Goal: Task Accomplishment & Management: Complete application form

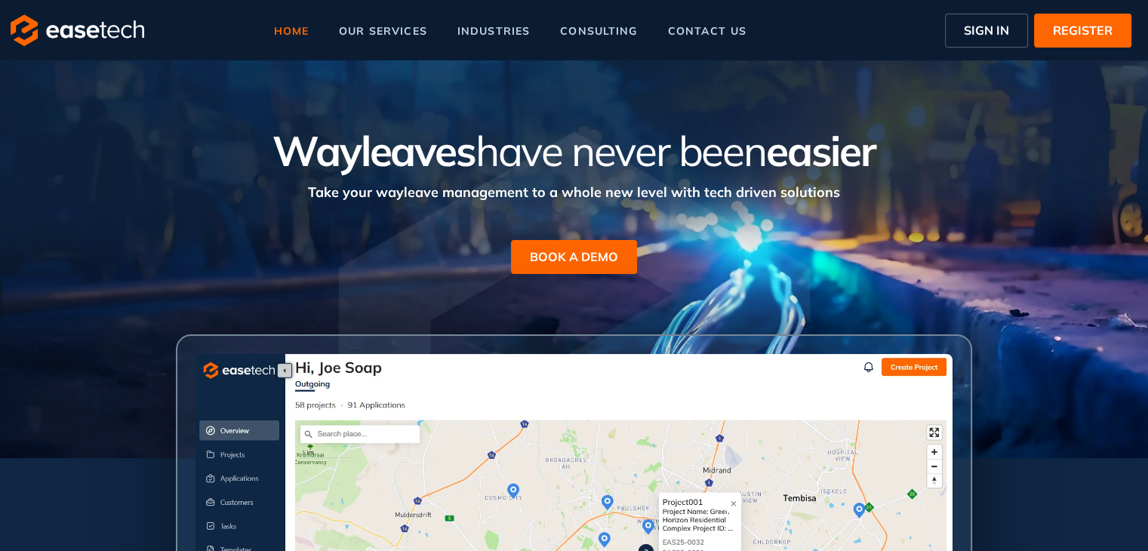
click at [978, 42] on button "SIGN IN" at bounding box center [986, 31] width 83 height 34
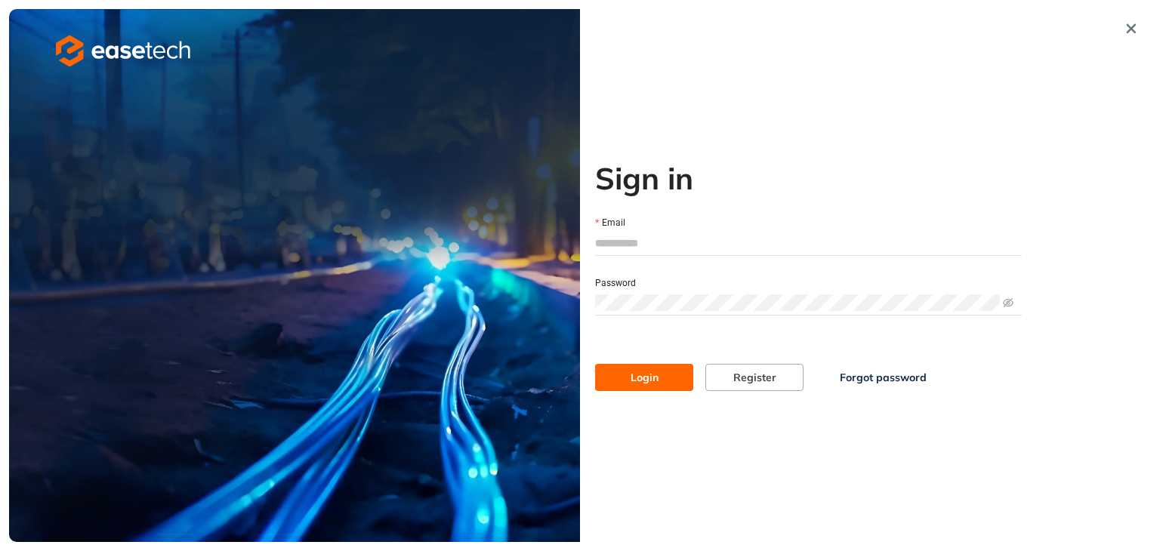
type input "**********"
click at [672, 381] on button "Login" at bounding box center [644, 377] width 98 height 27
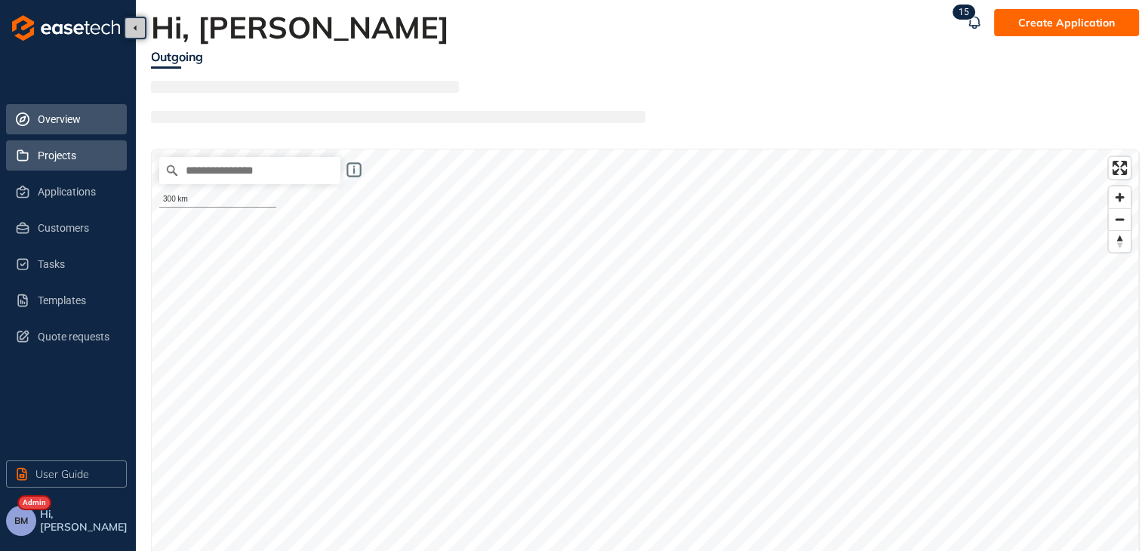
click at [49, 161] on span "Projects" at bounding box center [76, 155] width 77 height 30
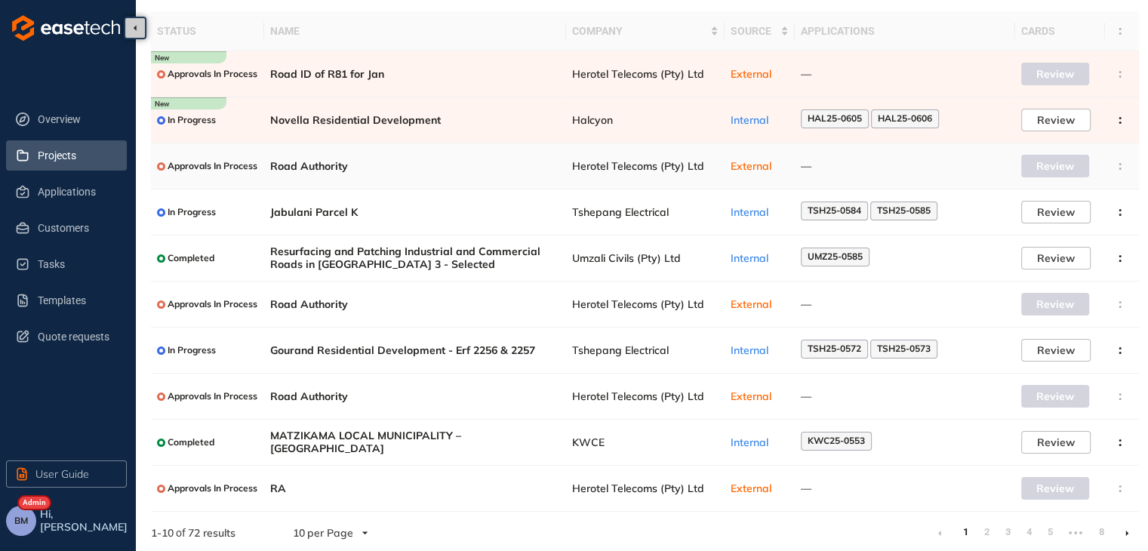
scroll to position [98, 0]
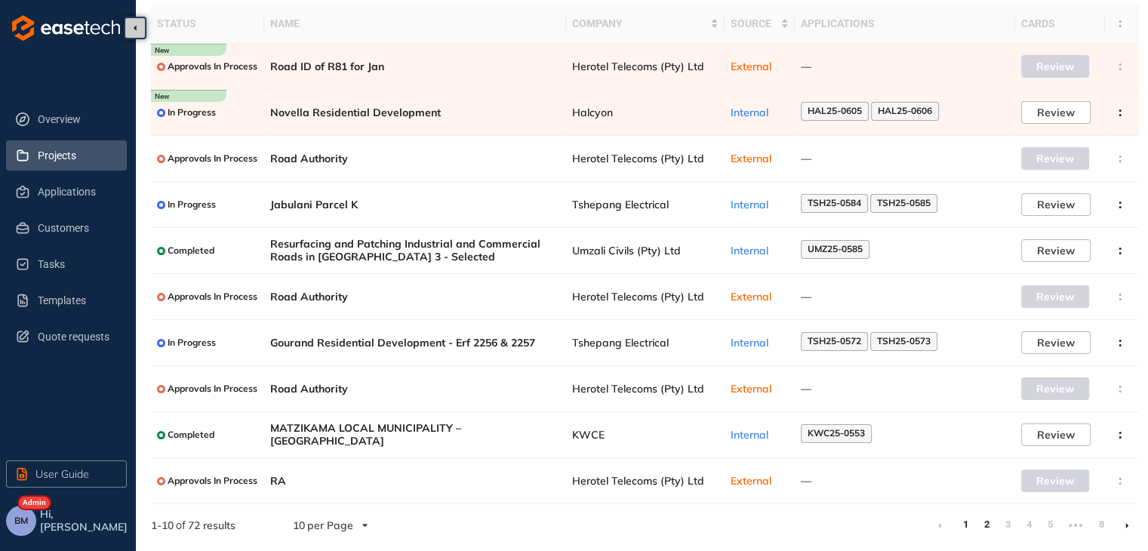
click at [986, 521] on link "2" at bounding box center [986, 524] width 15 height 23
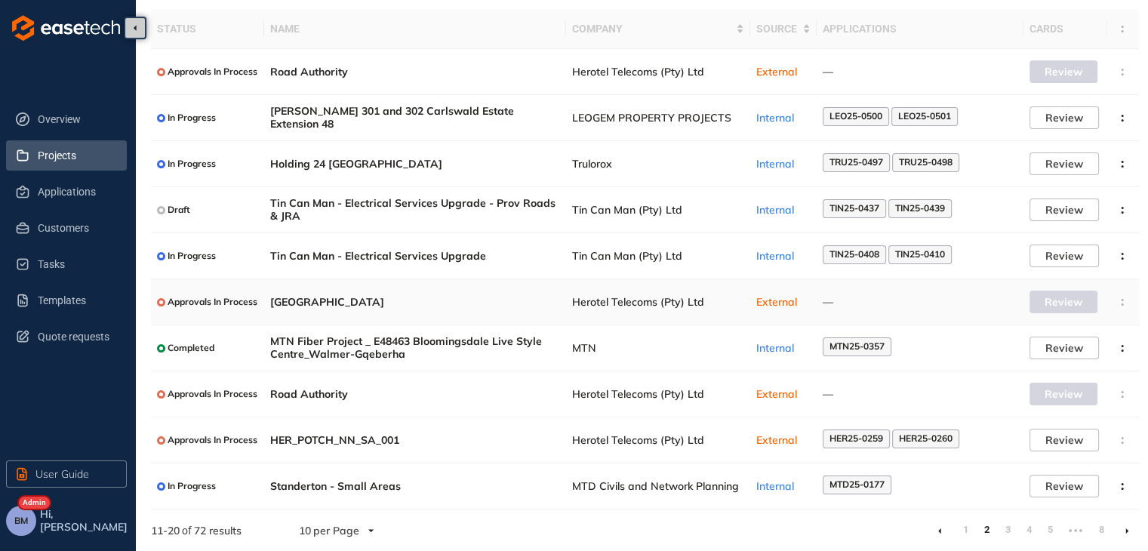
scroll to position [98, 0]
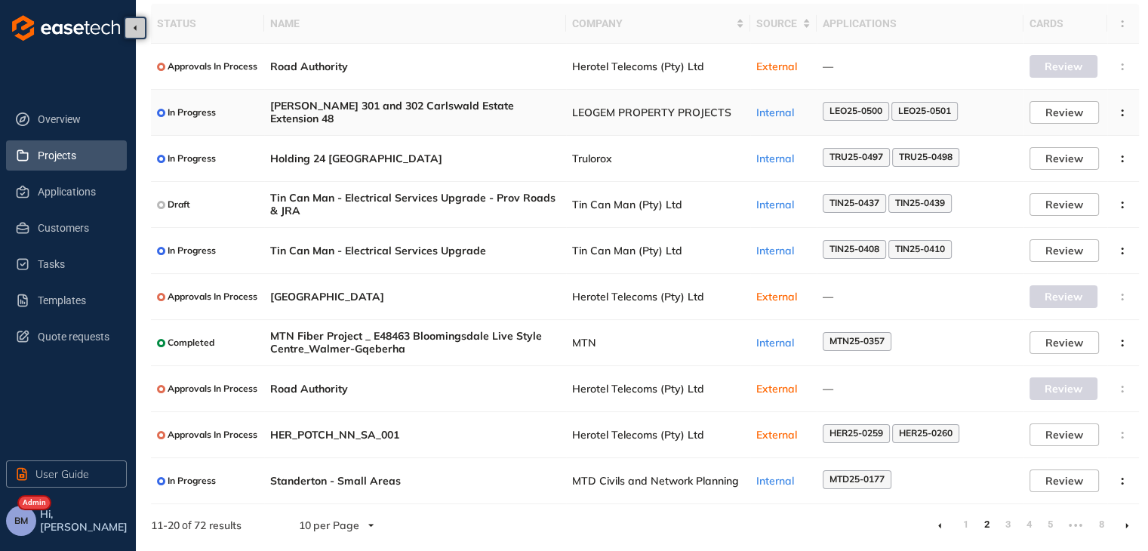
click at [616, 110] on span "LEOGEM PROPERTY PROJECTS" at bounding box center [658, 112] width 172 height 13
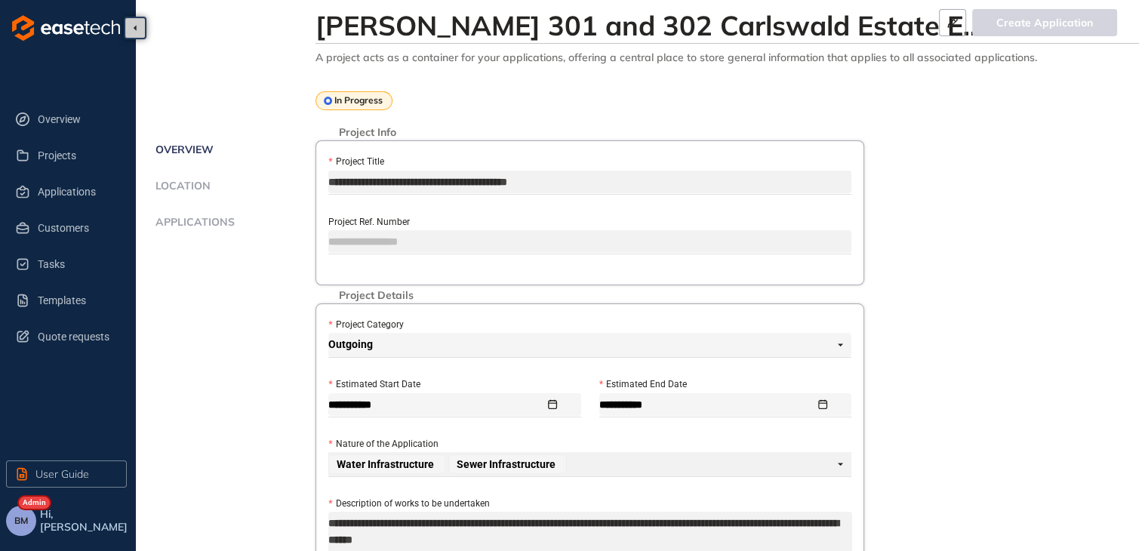
click at [199, 221] on span "Applications" at bounding box center [193, 222] width 84 height 13
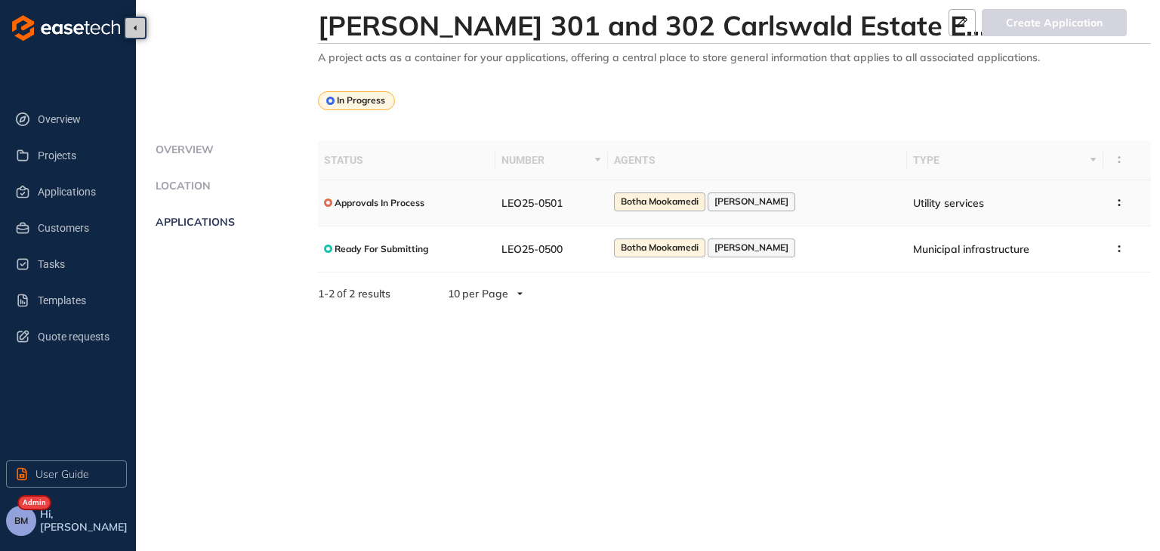
click at [463, 203] on div "Approvals In Process" at bounding box center [407, 202] width 166 height 19
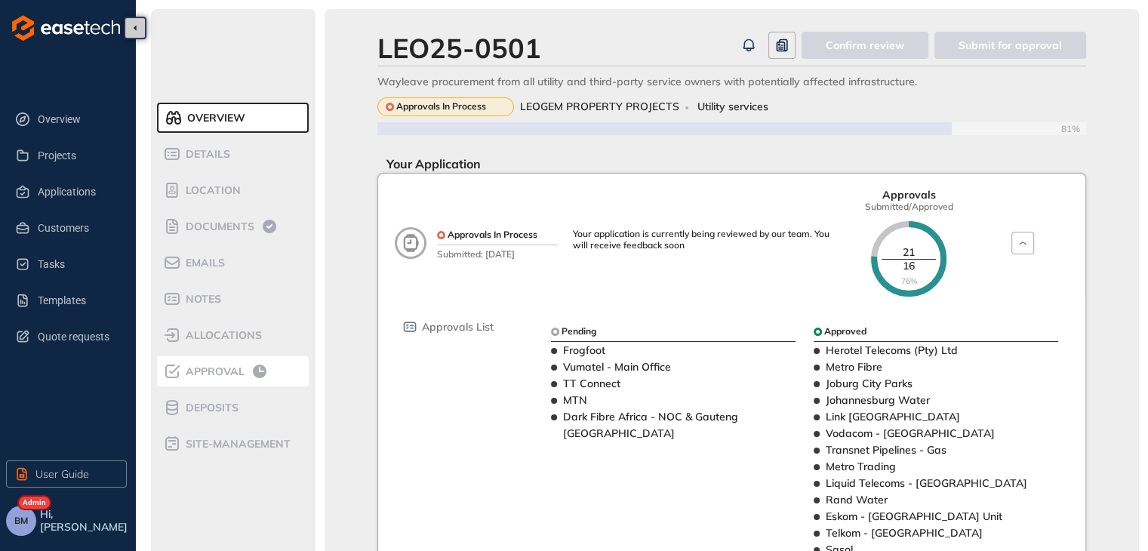
click at [205, 371] on span "Approval" at bounding box center [212, 371] width 63 height 13
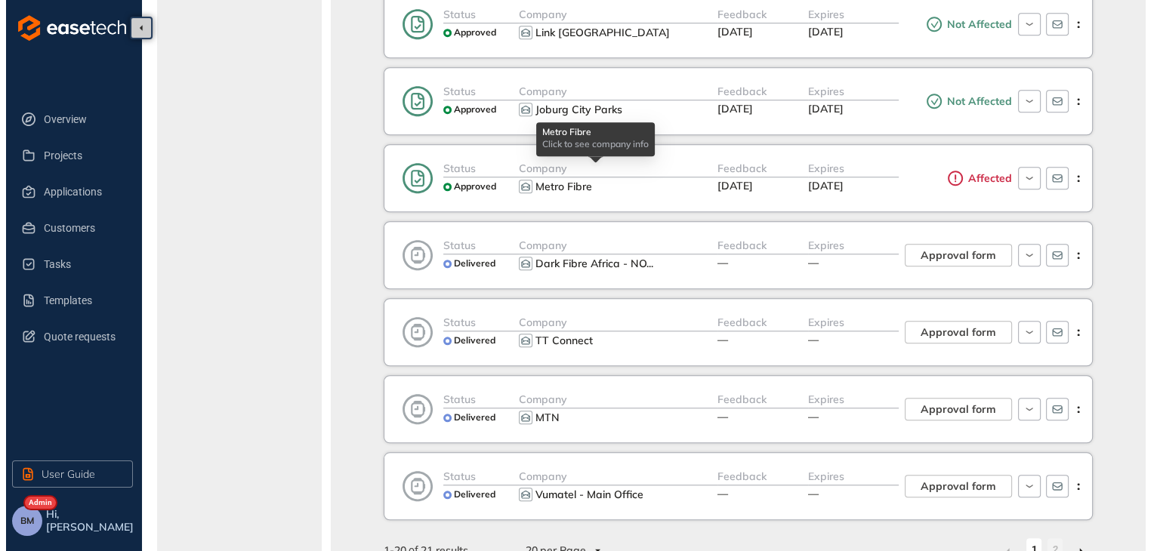
scroll to position [1283, 0]
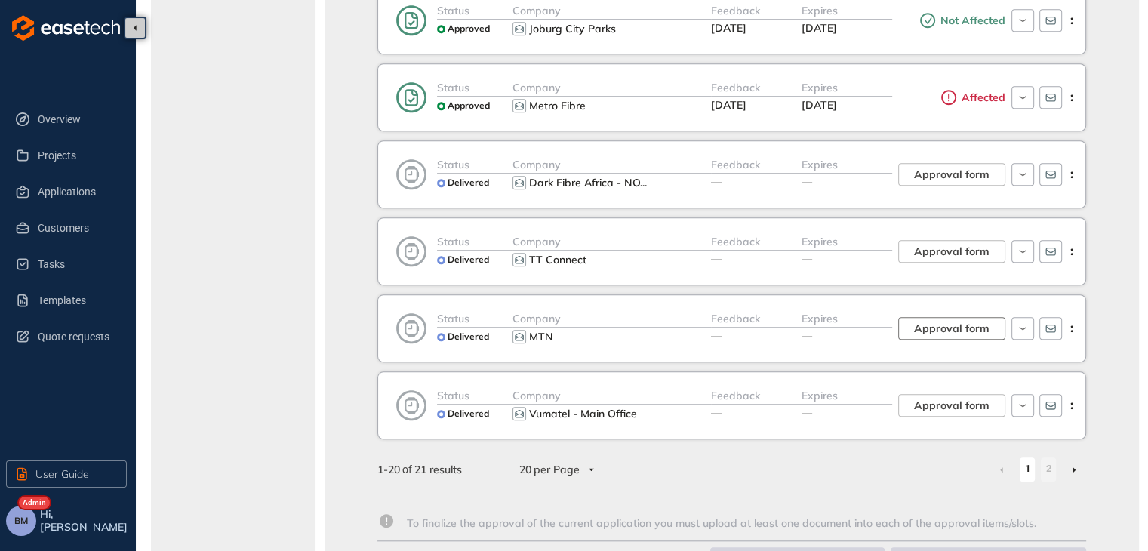
click at [968, 320] on span "Approval form" at bounding box center [951, 328] width 75 height 17
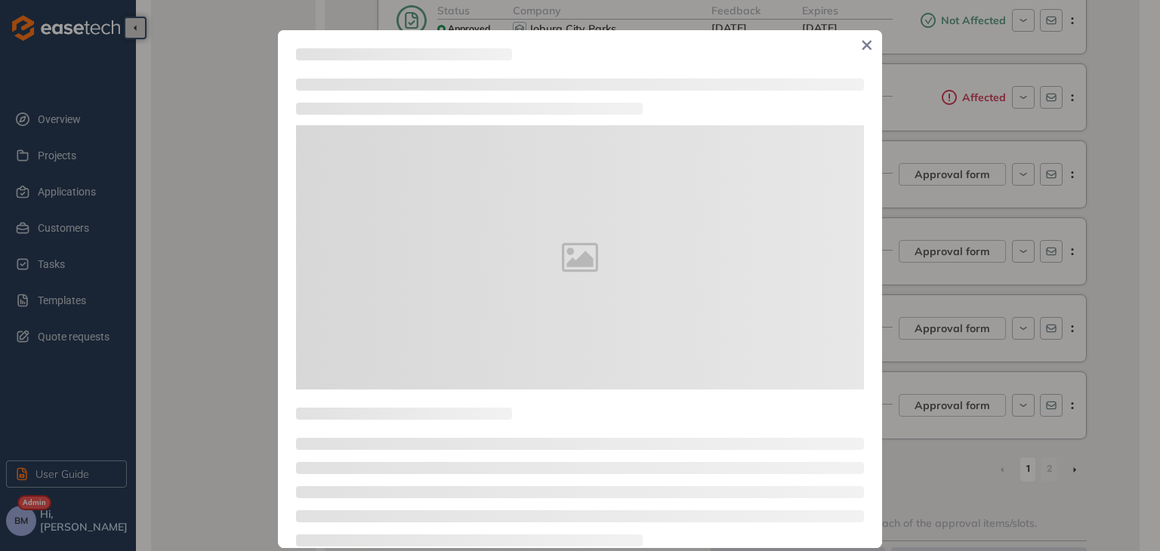
type textarea "**********"
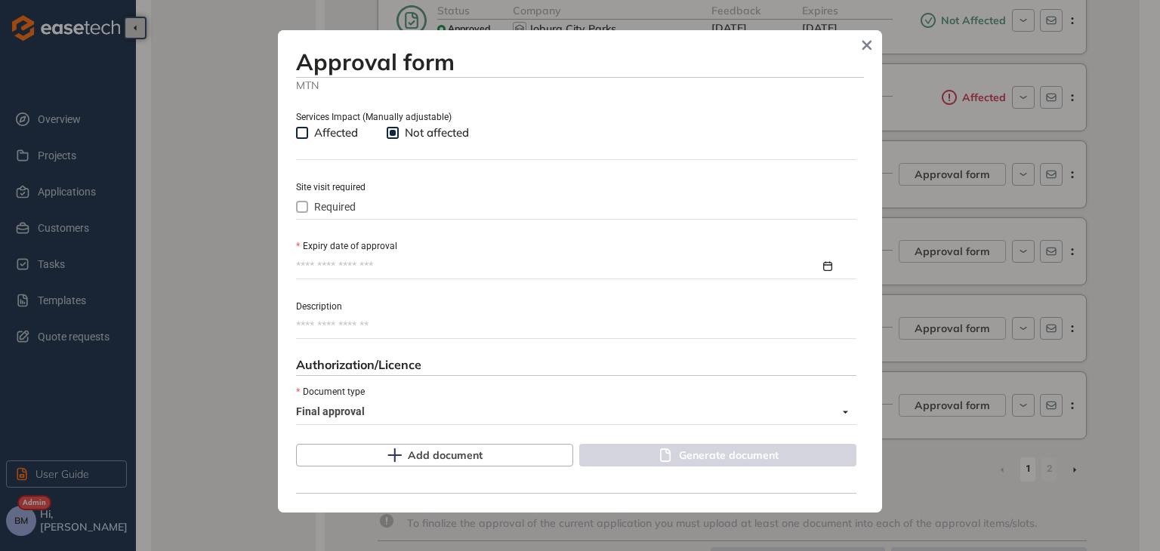
scroll to position [528, 0]
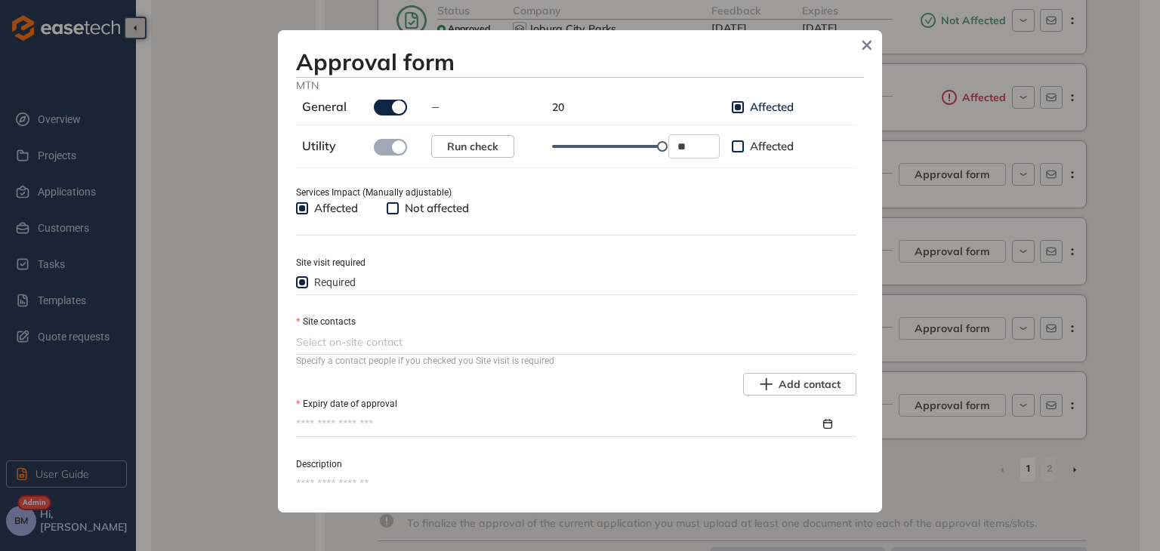
click at [308, 345] on div at bounding box center [574, 342] width 557 height 18
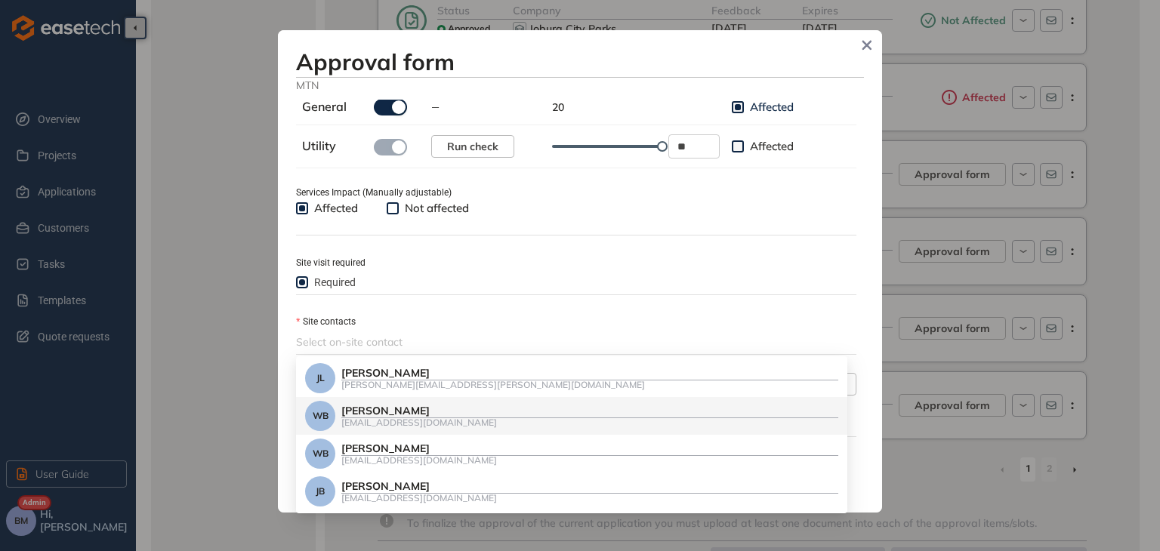
click at [403, 408] on div "[PERSON_NAME]" at bounding box center [589, 411] width 497 height 13
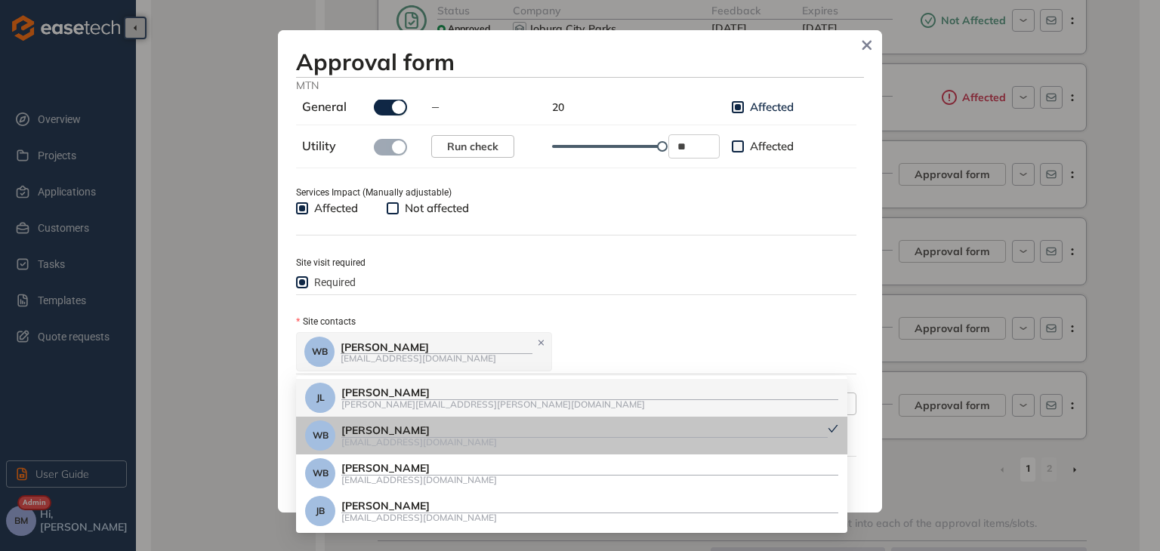
click at [551, 340] on div "[PERSON_NAME] [EMAIL_ADDRESS][DOMAIN_NAME]" at bounding box center [574, 352] width 557 height 42
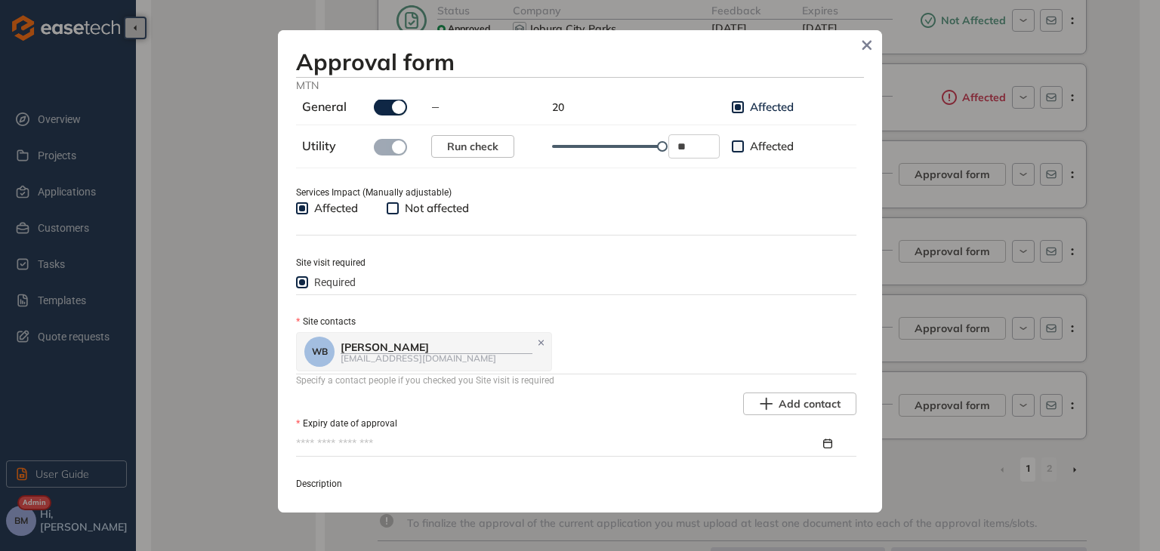
click at [454, 345] on div "[PERSON_NAME]" at bounding box center [436, 347] width 192 height 13
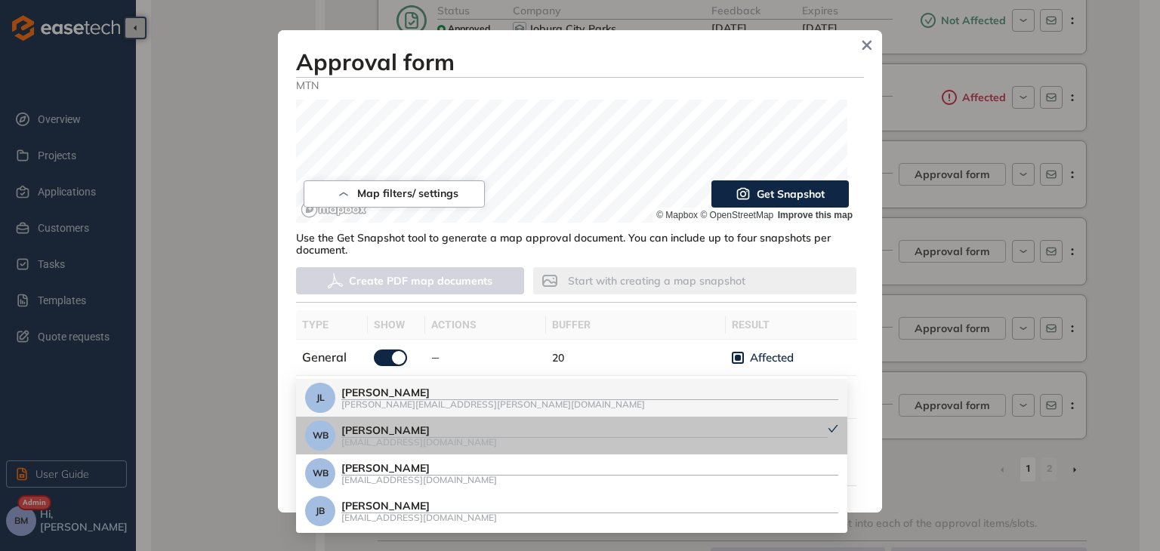
scroll to position [115, 0]
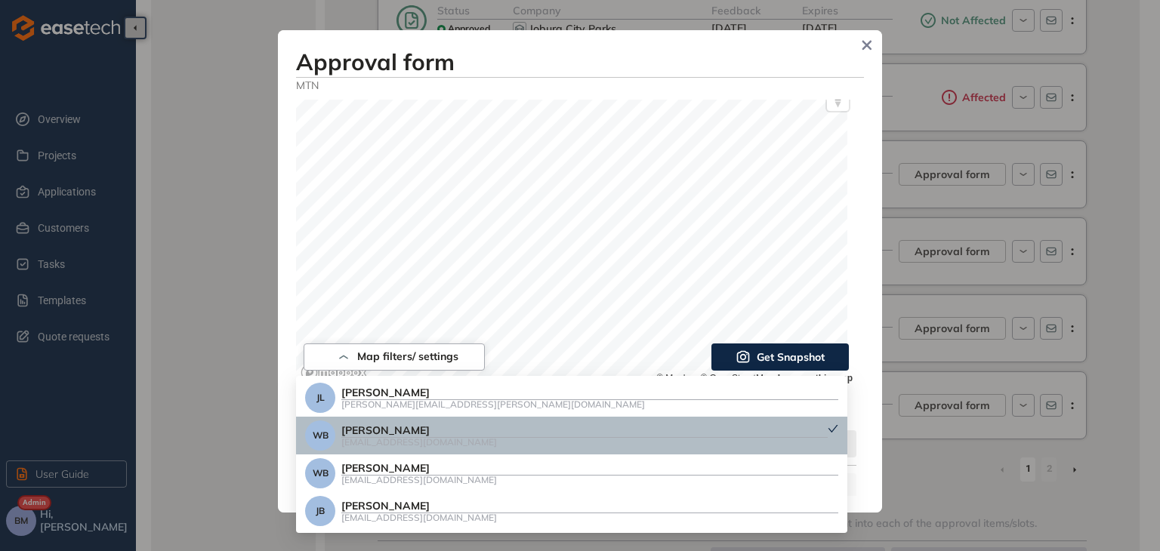
click at [870, 330] on div "Approval form MTN Use the tools below to assess the impact on your services and…" at bounding box center [580, 271] width 604 height 482
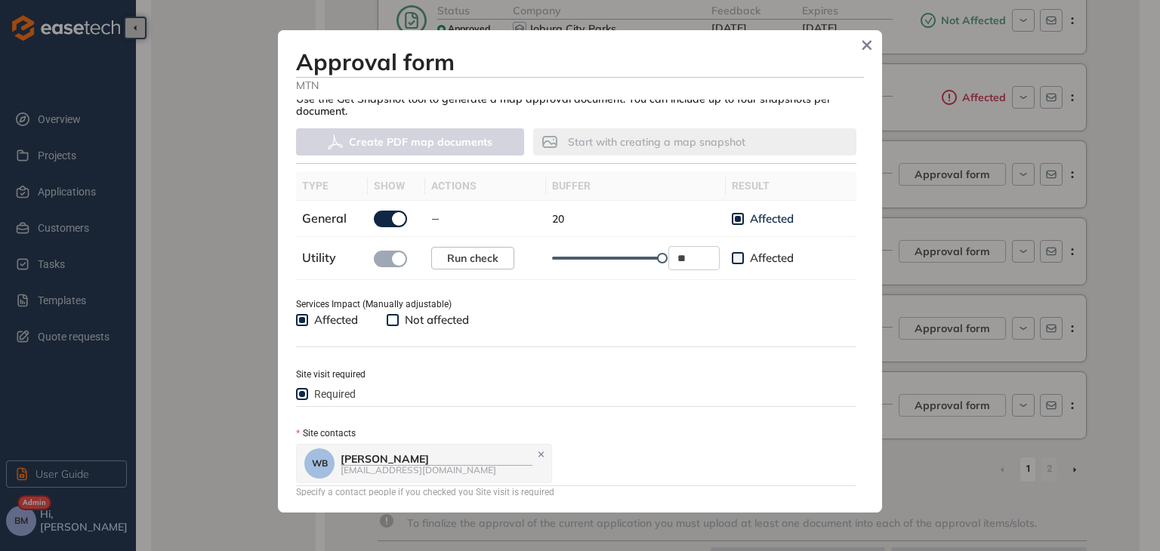
scroll to position [643, 0]
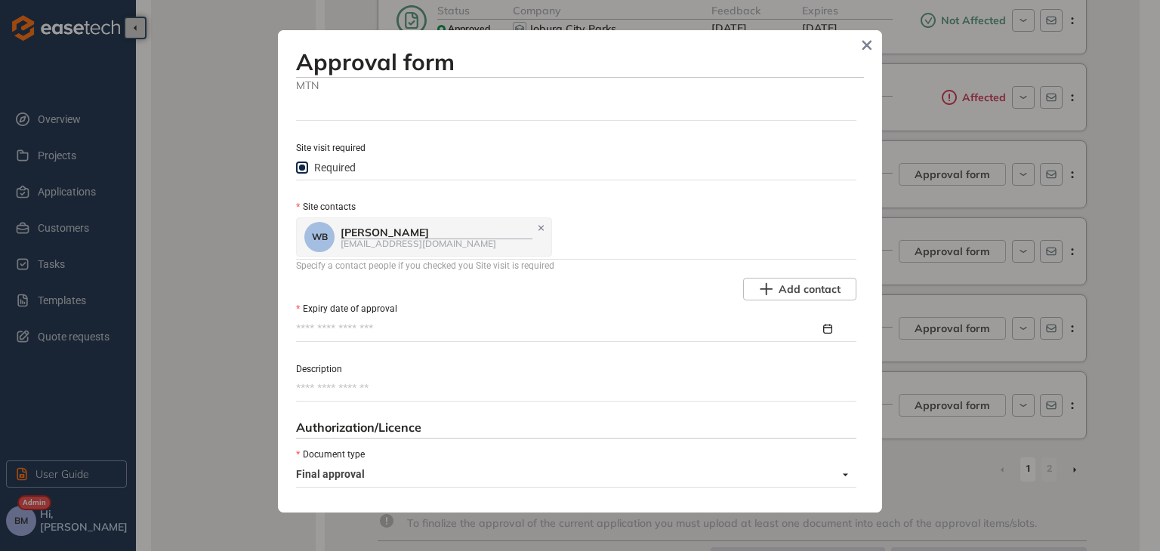
click at [461, 251] on div "[PERSON_NAME] [EMAIL_ADDRESS][DOMAIN_NAME]" at bounding box center [418, 237] width 228 height 30
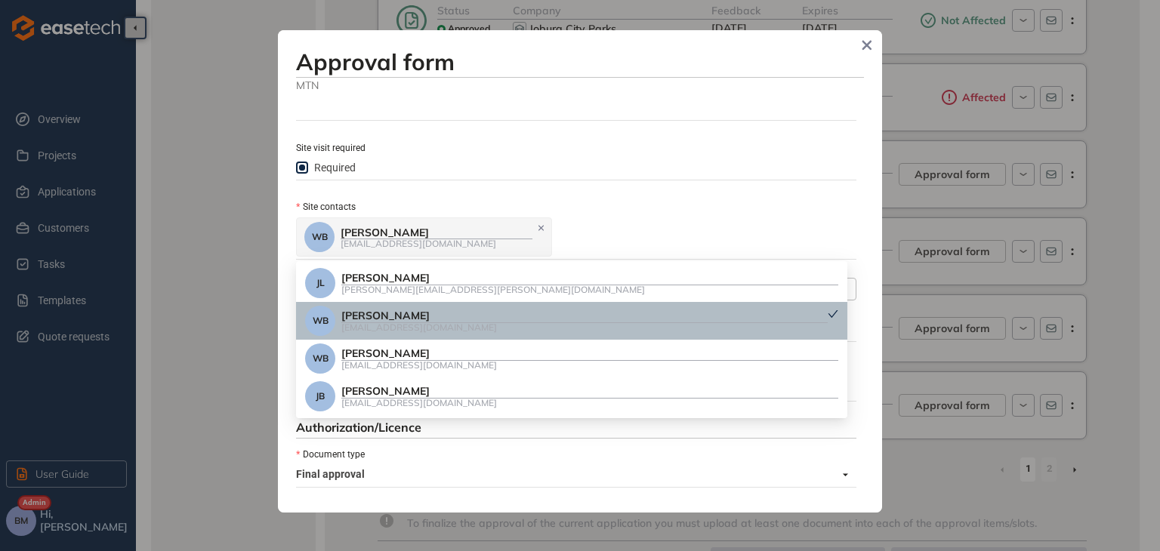
click at [832, 311] on icon "check" at bounding box center [832, 314] width 11 height 11
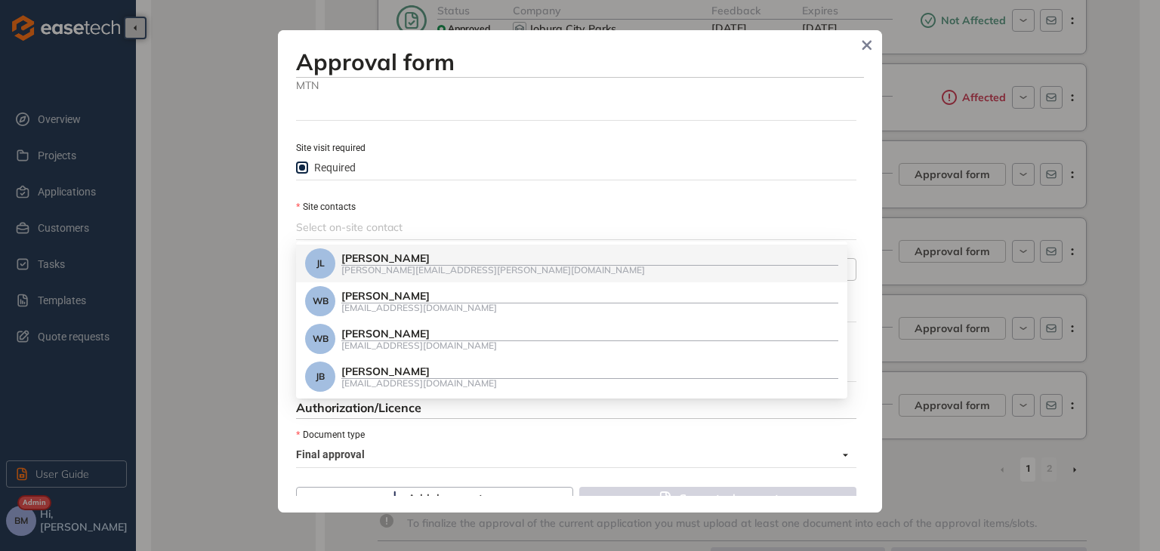
click at [844, 213] on div "Site contacts" at bounding box center [576, 207] width 560 height 17
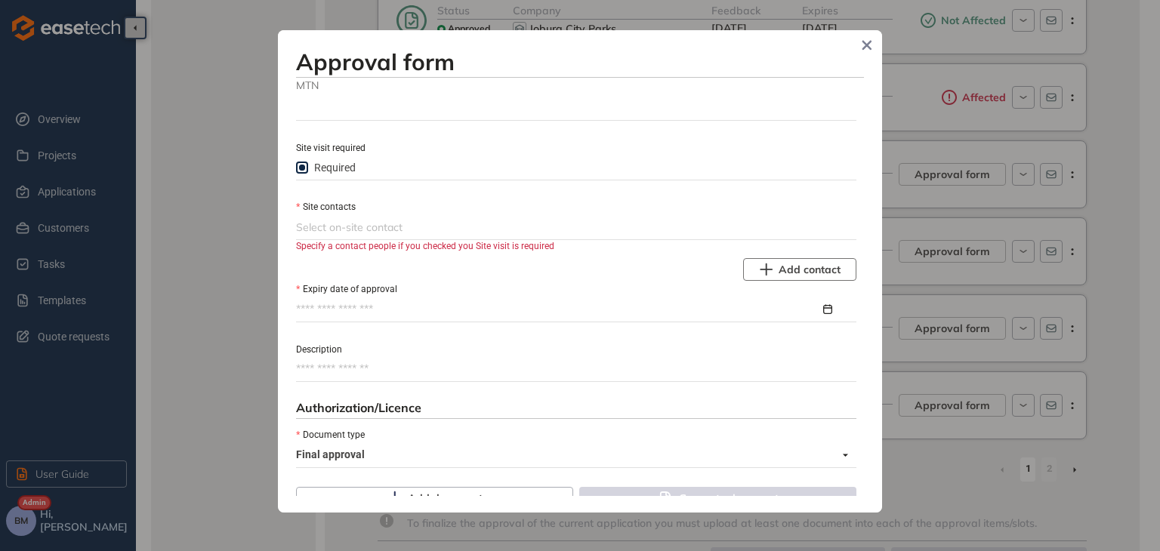
click at [787, 275] on span "Add contact" at bounding box center [809, 269] width 62 height 17
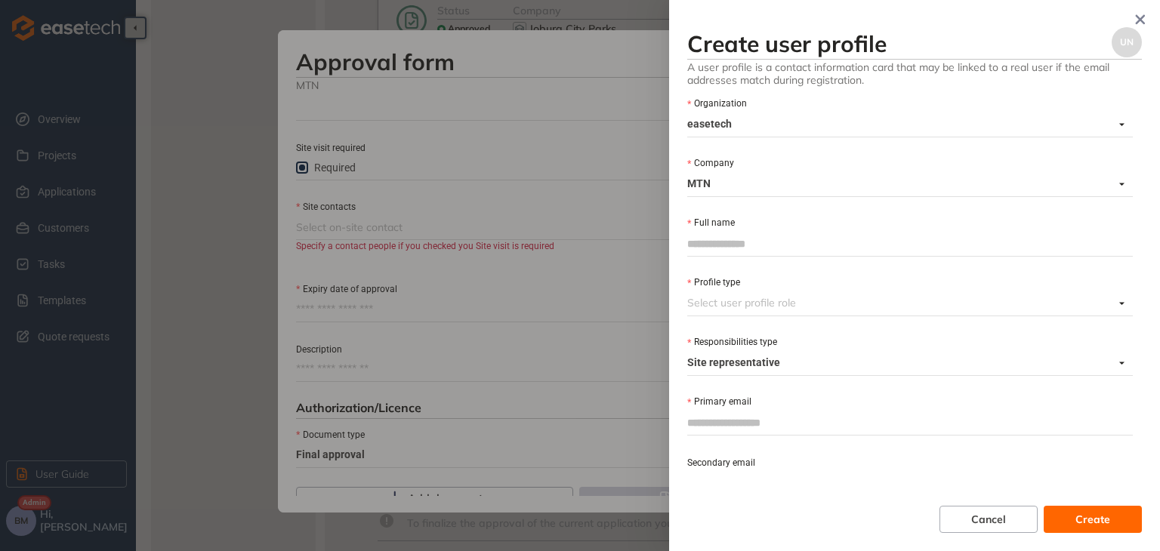
click at [716, 239] on input "Full name" at bounding box center [909, 244] width 445 height 23
type input "**********"
click at [733, 300] on input "Profile type" at bounding box center [900, 302] width 427 height 23
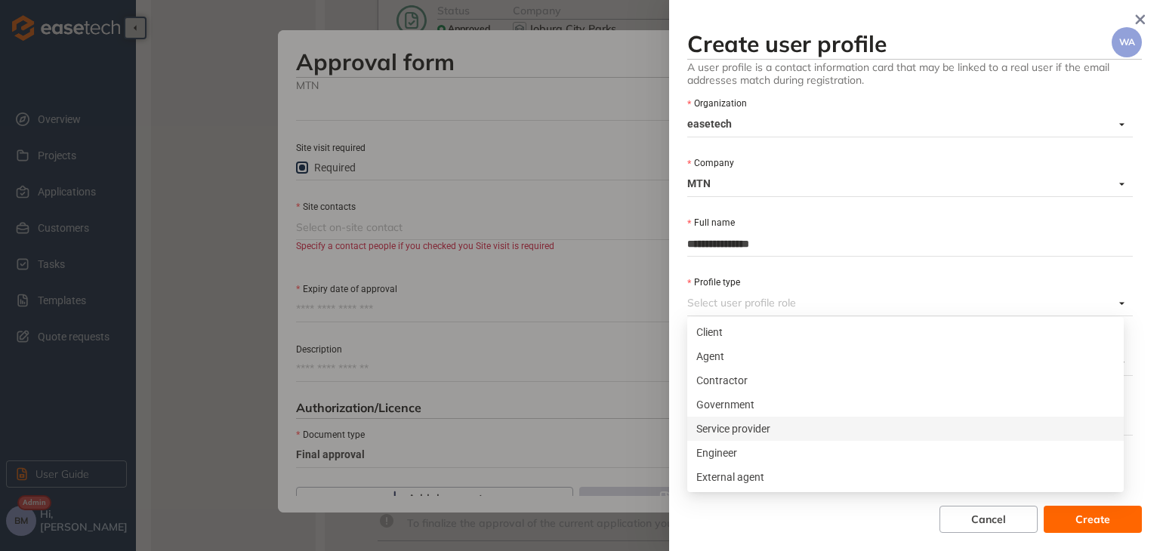
click at [715, 428] on div "Service provider" at bounding box center [905, 429] width 418 height 17
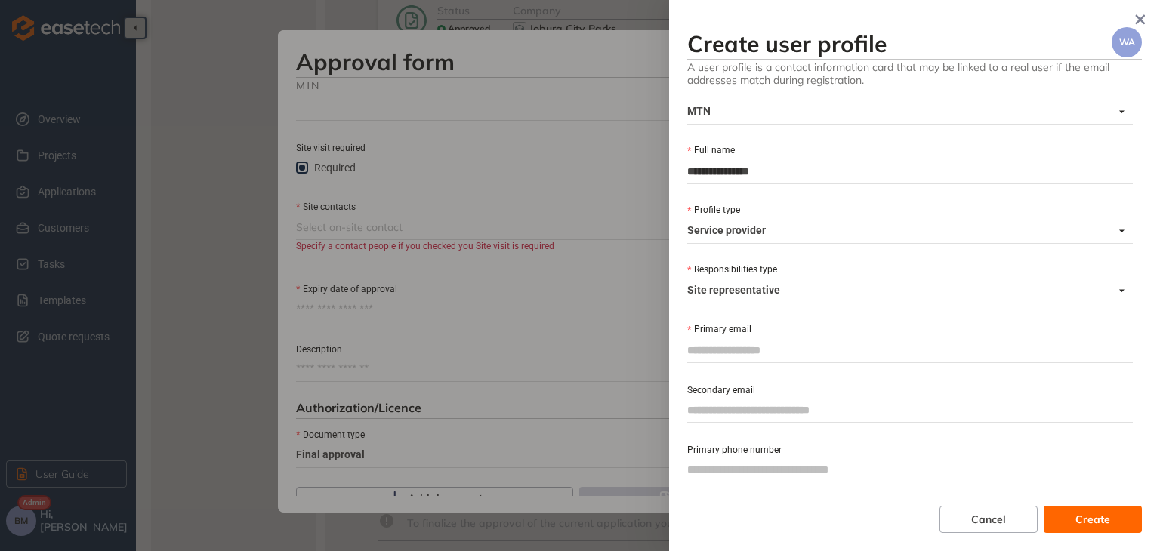
scroll to position [151, 0]
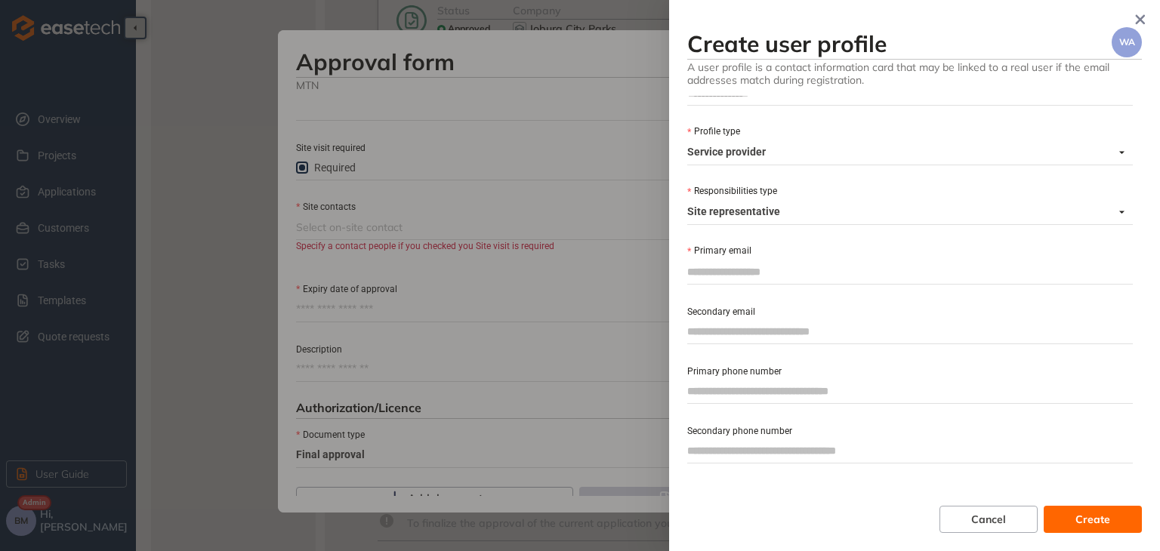
click at [711, 379] on div at bounding box center [909, 391] width 445 height 24
paste input "**********"
type input "**********"
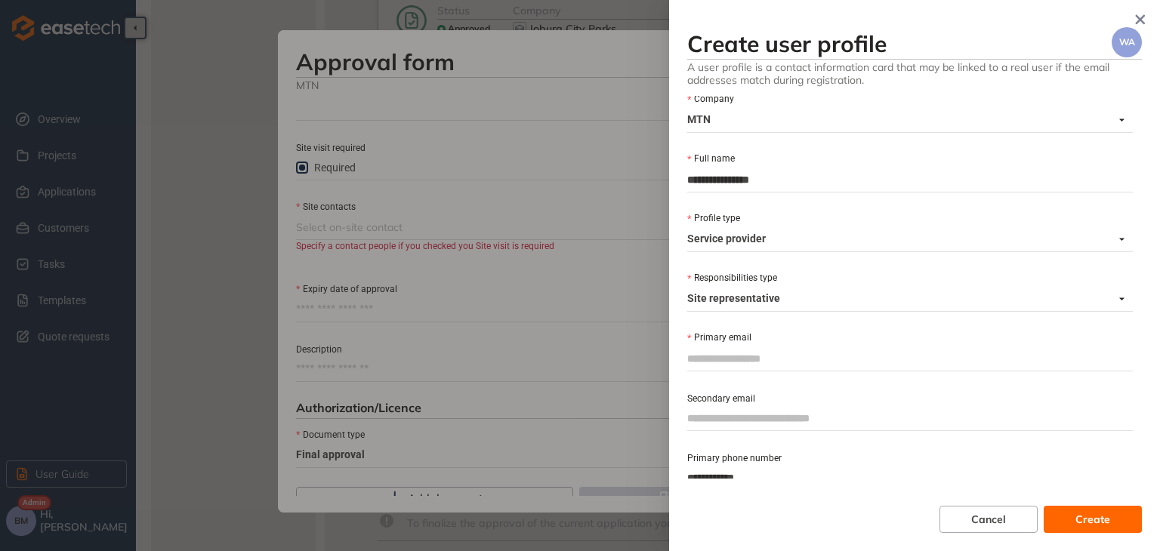
scroll to position [0, 0]
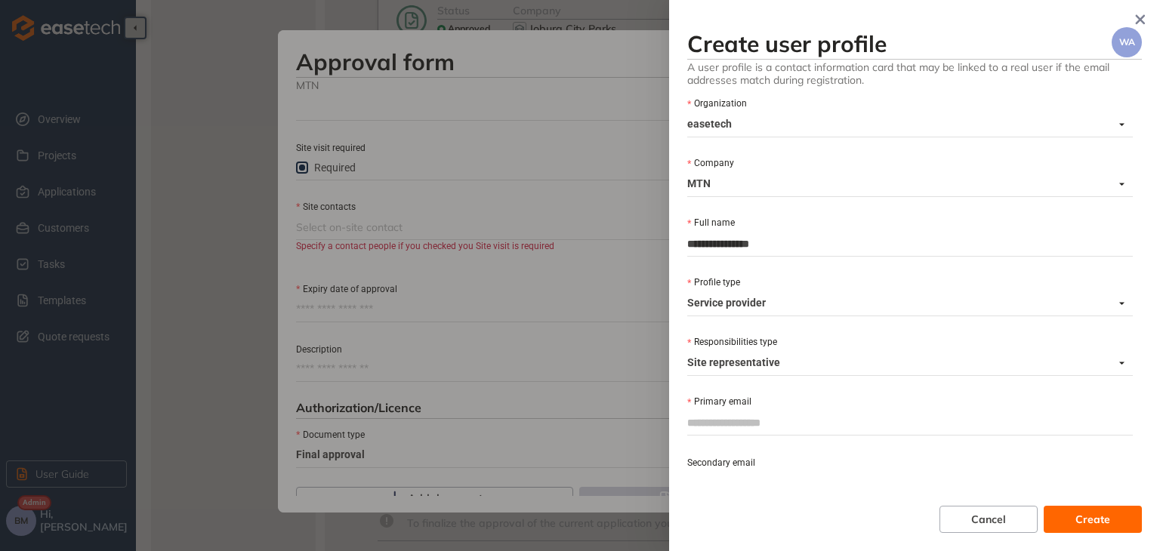
click at [578, 528] on div at bounding box center [580, 275] width 1160 height 551
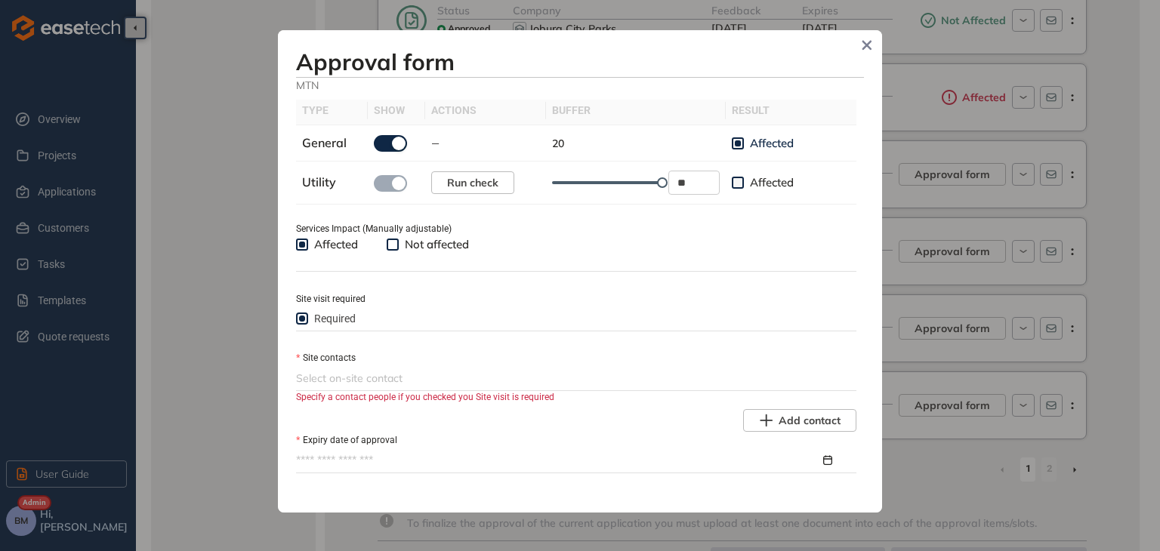
scroll to position [568, 0]
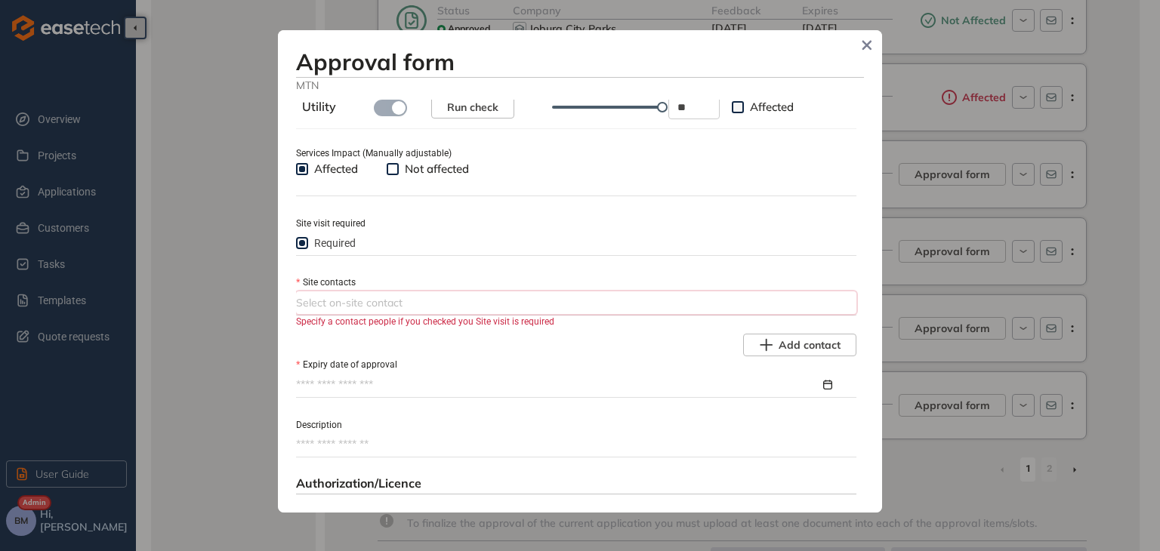
click at [326, 307] on div at bounding box center [574, 303] width 557 height 18
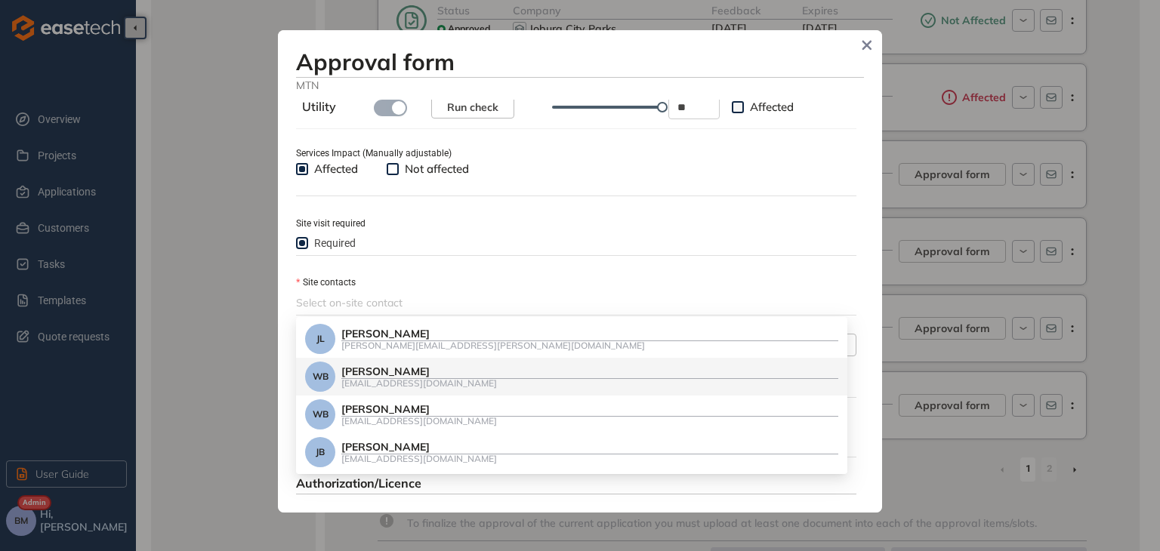
click at [363, 372] on div "[PERSON_NAME]" at bounding box center [589, 371] width 497 height 13
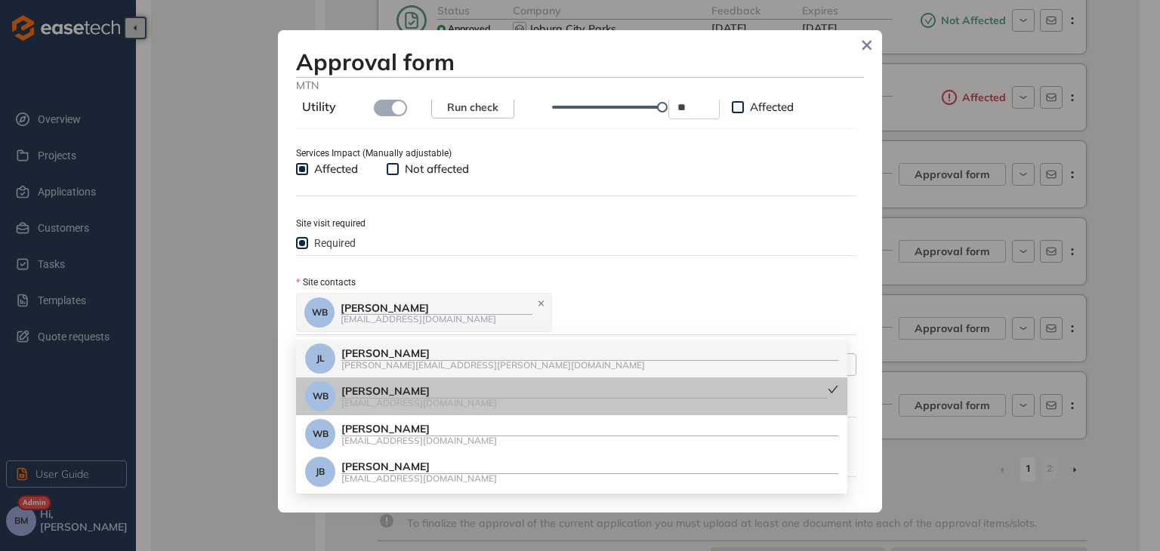
click at [567, 300] on div "[PERSON_NAME] [EMAIL_ADDRESS][DOMAIN_NAME]" at bounding box center [574, 312] width 557 height 42
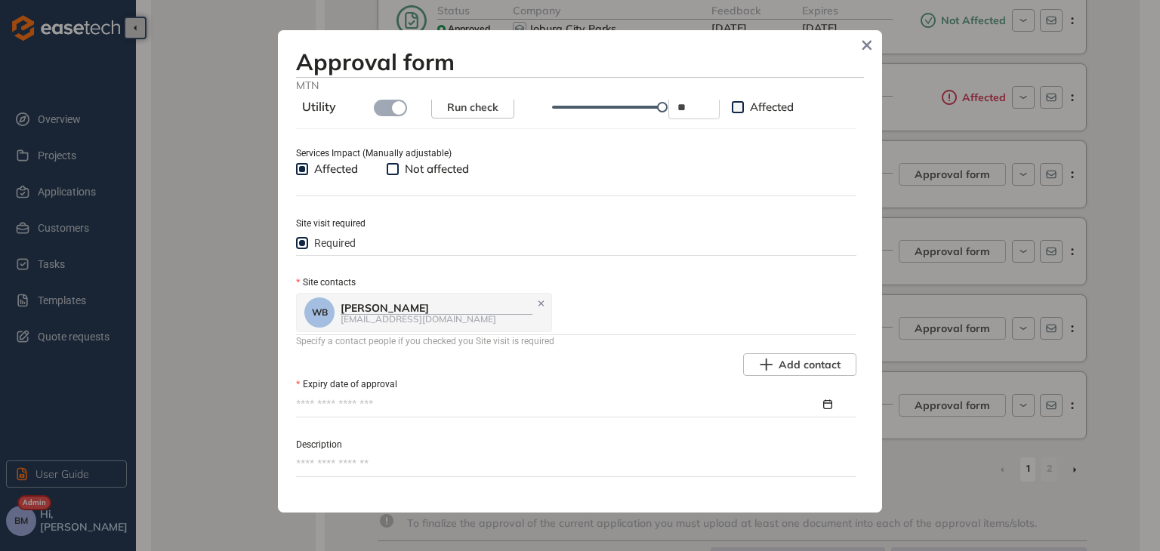
click at [326, 401] on input "Expiry date of approval" at bounding box center [558, 404] width 524 height 17
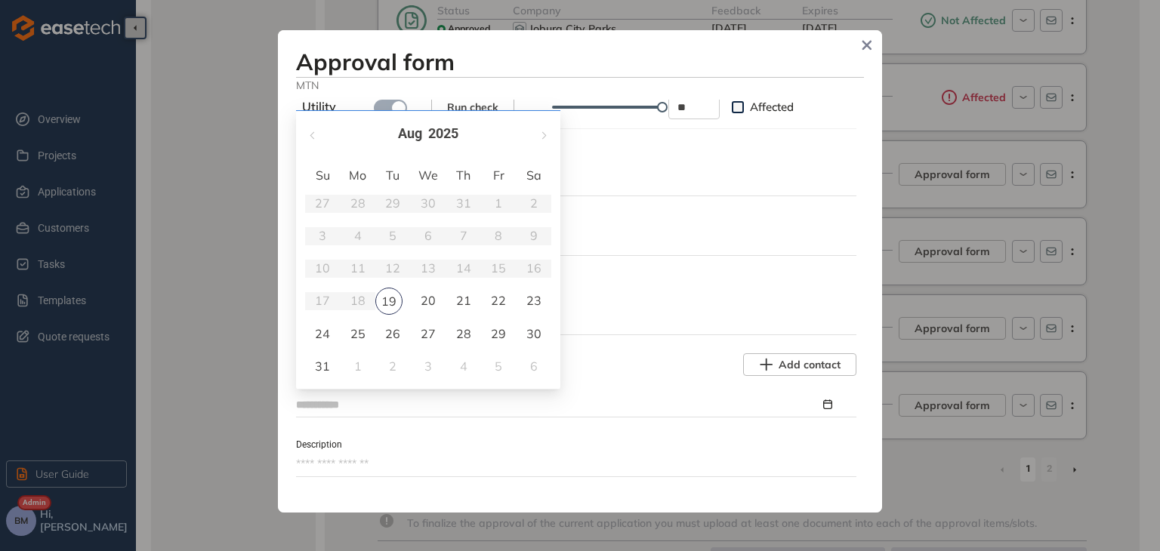
type input "**********"
click at [541, 134] on span "button" at bounding box center [543, 135] width 8 height 8
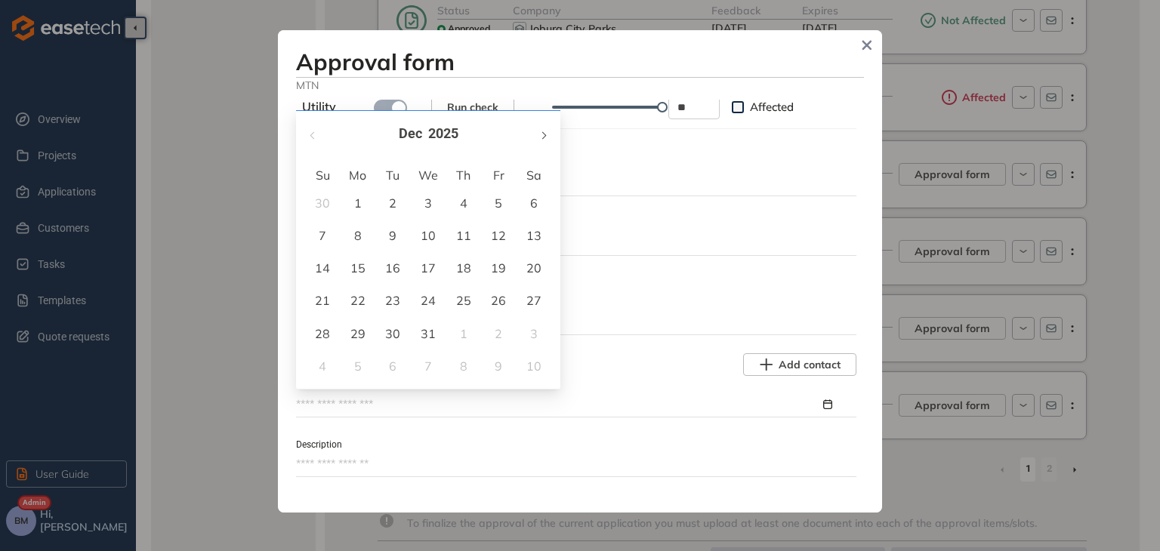
click at [541, 134] on span "button" at bounding box center [543, 135] width 8 height 8
click at [313, 137] on span "button" at bounding box center [314, 135] width 8 height 8
type input "**********"
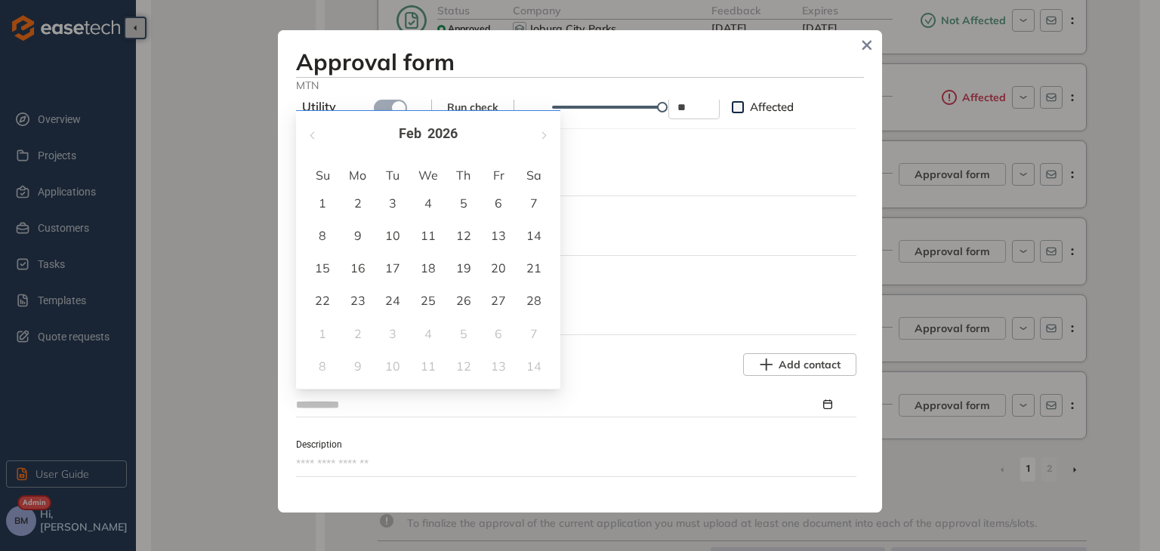
click at [427, 206] on div "4" at bounding box center [428, 203] width 18 height 18
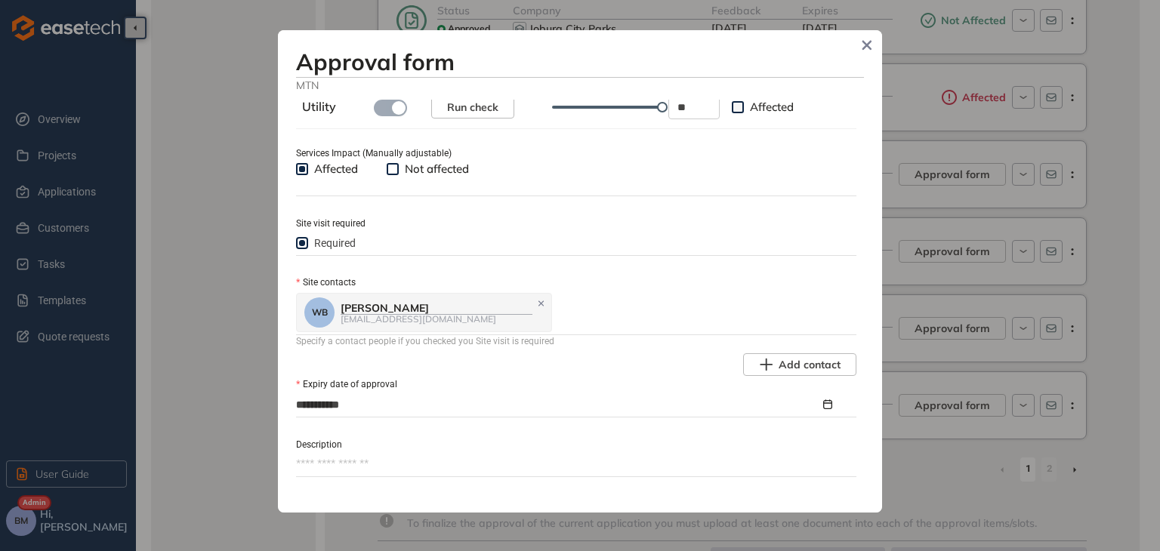
click at [331, 458] on textarea "Description" at bounding box center [576, 464] width 560 height 24
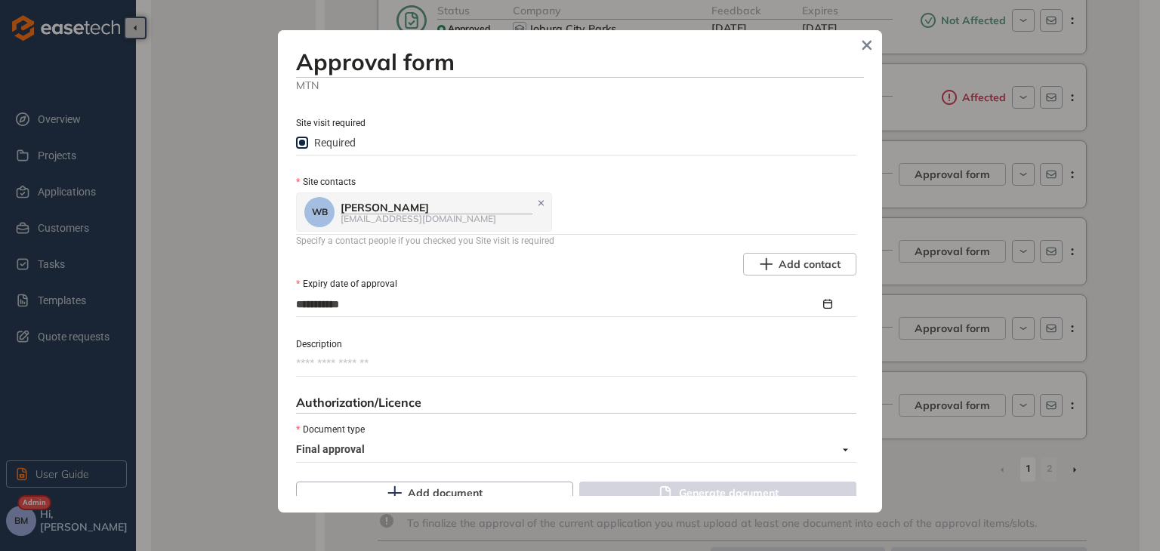
scroll to position [794, 0]
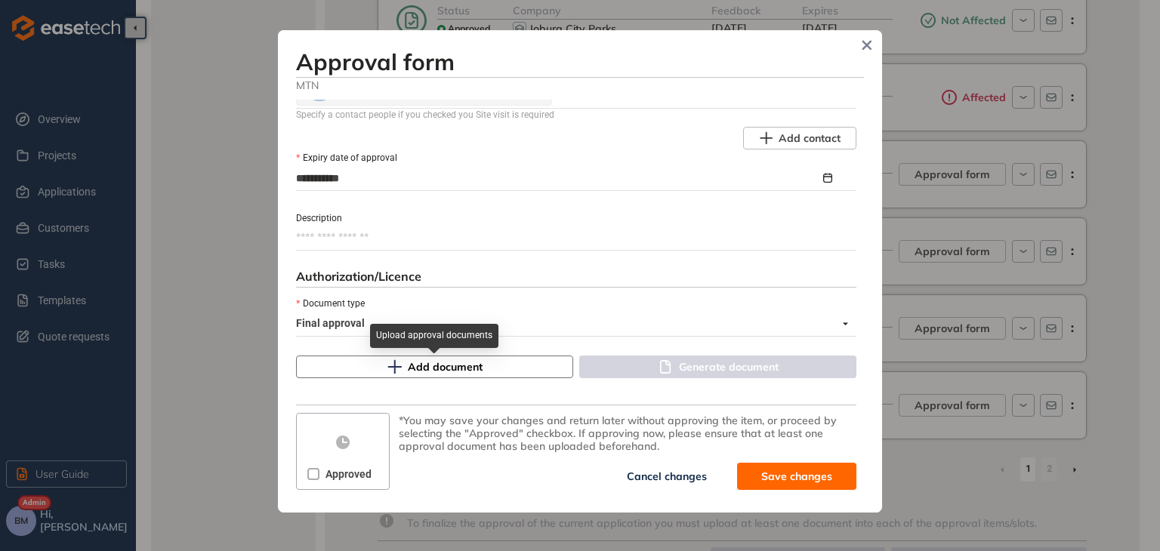
click at [402, 365] on button "Add document" at bounding box center [434, 367] width 277 height 23
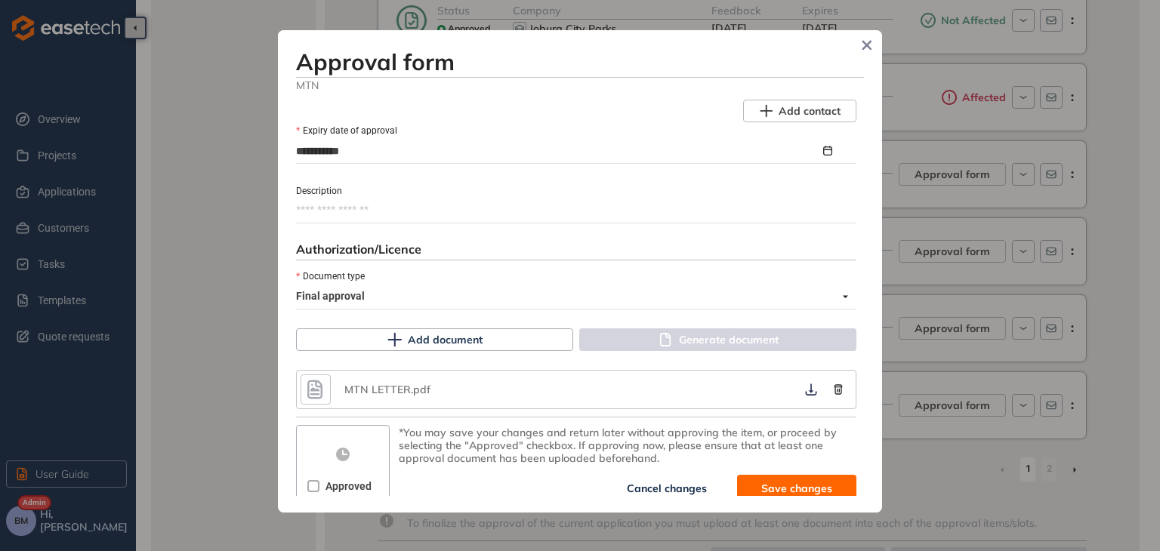
scroll to position [833, 0]
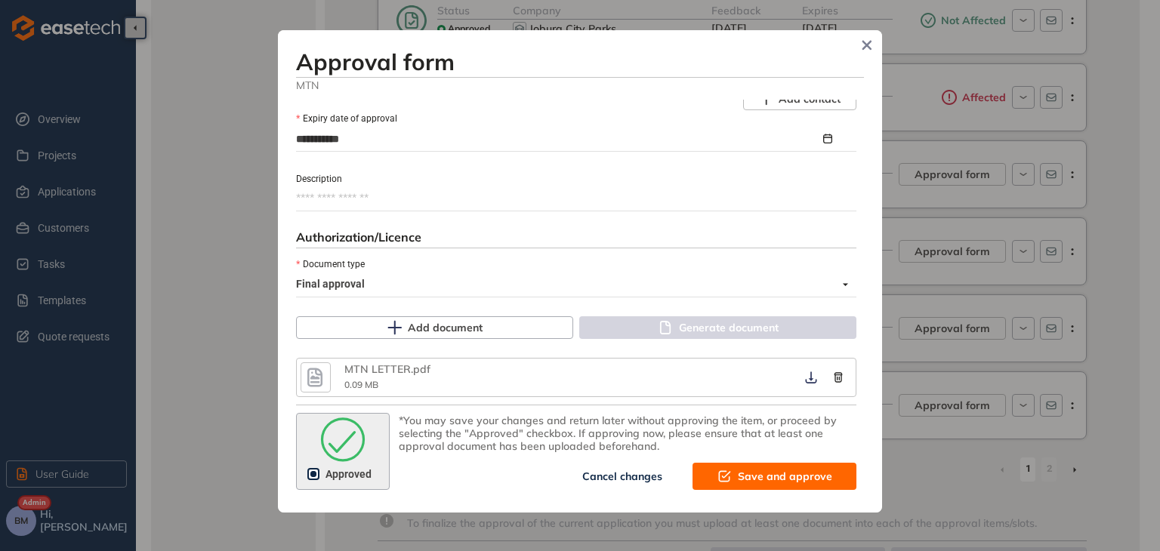
click at [750, 485] on button "Save and approve" at bounding box center [774, 476] width 164 height 27
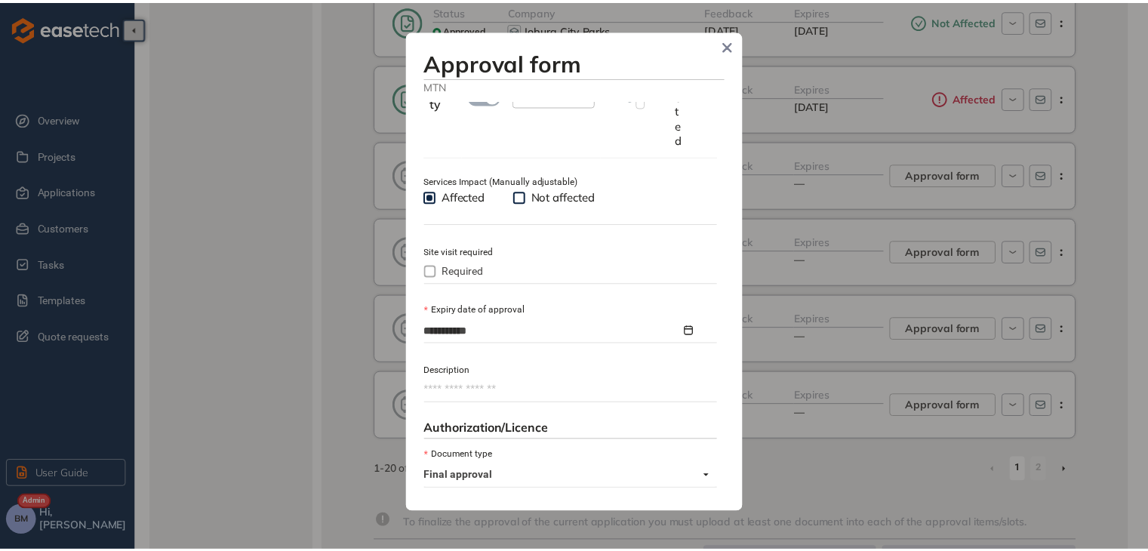
scroll to position [923, 0]
